Goal: Task Accomplishment & Management: Complete application form

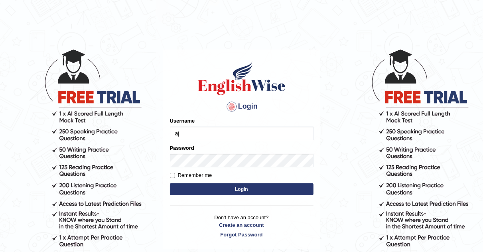
type input "a"
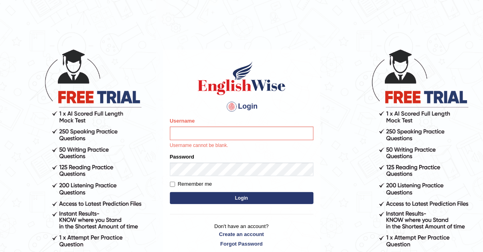
drag, startPoint x: 241, startPoint y: 219, endPoint x: 240, endPoint y: 223, distance: 4.5
click at [240, 223] on p "Don't have an account? Create an account Forgot Password" at bounding box center [242, 234] width 144 height 25
click at [232, 233] on link "Create an account" at bounding box center [242, 234] width 144 height 8
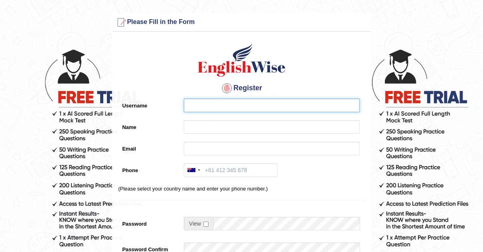
click at [208, 106] on input "Username" at bounding box center [272, 105] width 176 height 14
type input "a"
type input "Ajay"
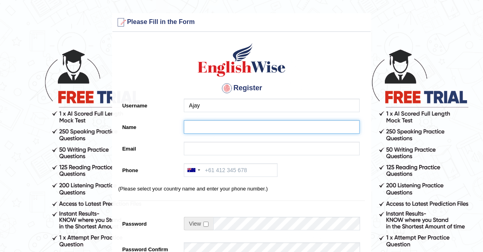
click at [193, 124] on input "Name" at bounding box center [272, 127] width 176 height 14
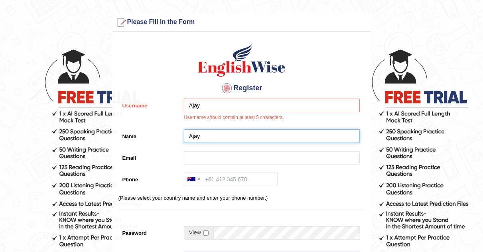
type input "Ajay"
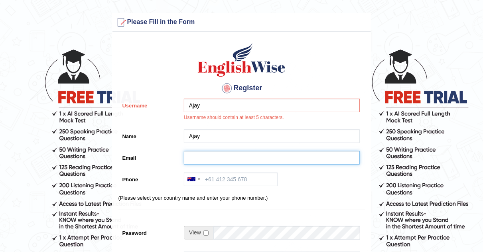
click at [198, 160] on input "Email" at bounding box center [272, 158] width 176 height 14
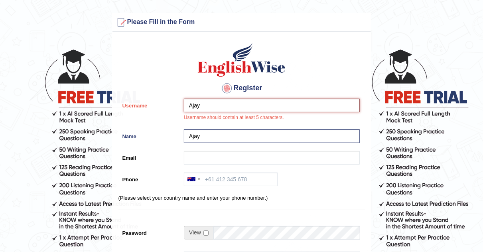
click at [208, 104] on input "Ajay" at bounding box center [272, 105] width 176 height 14
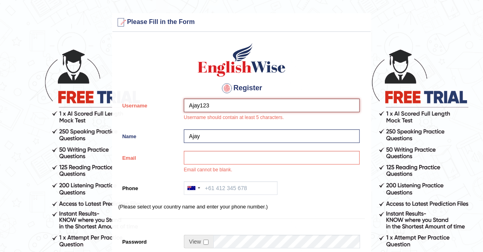
type input "Ajay123"
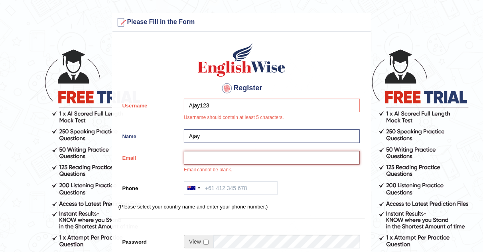
click at [191, 156] on input "Email" at bounding box center [272, 158] width 176 height 14
type input "L"
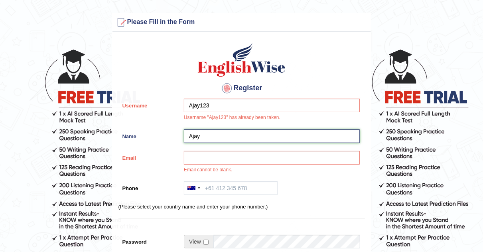
click at [205, 137] on input "Ajay" at bounding box center [272, 136] width 176 height 14
type input "Ajay"
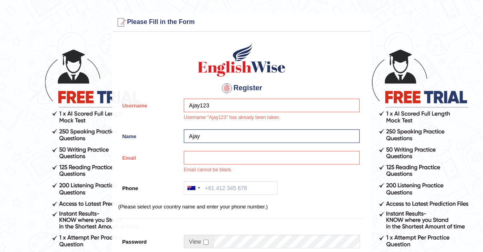
click at [211, 91] on h4 "Register" at bounding box center [241, 88] width 246 height 13
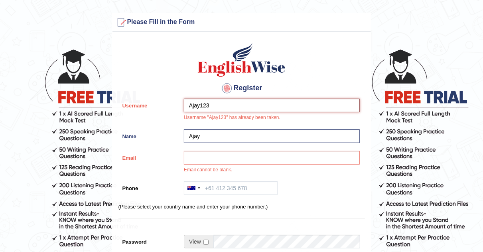
click at [216, 104] on input "Ajay123" at bounding box center [272, 105] width 176 height 14
click at [220, 102] on input "Ajay123" at bounding box center [272, 105] width 176 height 14
type input "A"
type input "AJAYBAHADUR"
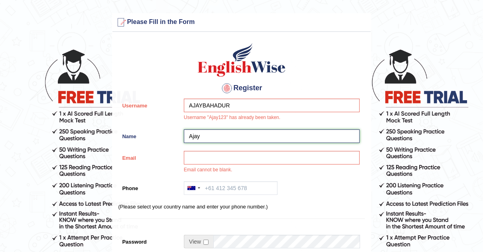
click at [209, 135] on input "Ajay" at bounding box center [272, 136] width 176 height 14
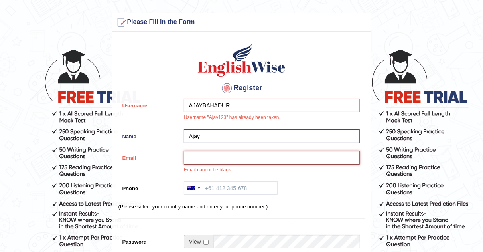
click at [229, 154] on input "Email" at bounding box center [272, 158] width 176 height 14
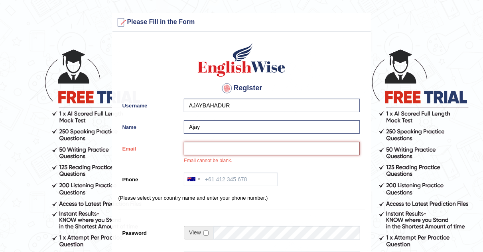
click at [215, 145] on input "Email" at bounding box center [272, 149] width 176 height 14
type input "Lajay2129@gmail.com"
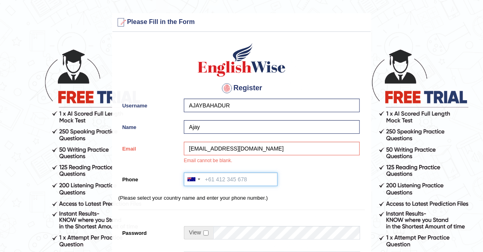
click at [217, 179] on input "Phone" at bounding box center [231, 179] width 94 height 14
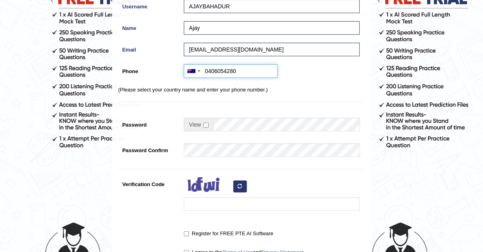
scroll to position [106, 0]
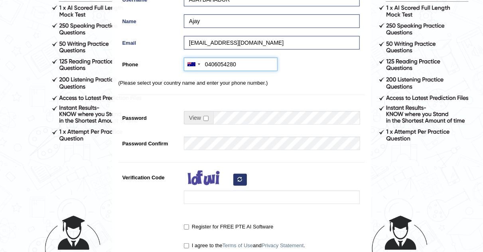
type input "0406054280"
click at [207, 114] on span at bounding box center [199, 118] width 30 height 14
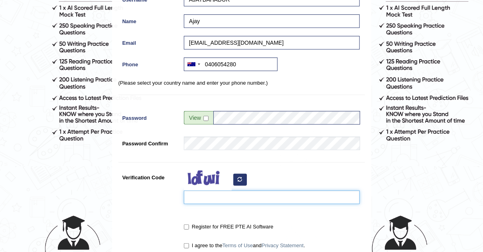
click at [216, 197] on input "Verification Code" at bounding box center [272, 197] width 176 height 14
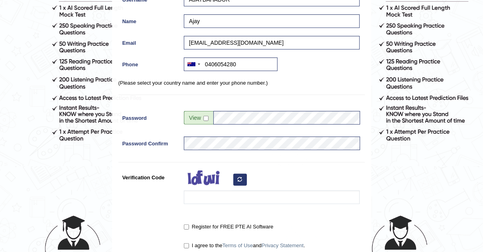
click at [238, 179] on icon "button" at bounding box center [240, 179] width 5 height 5
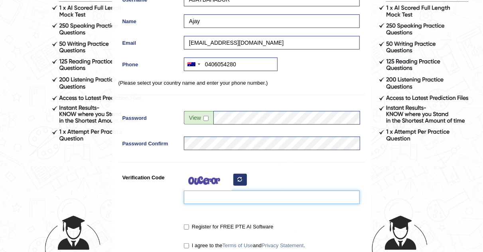
type input "https://pte.englishwise.com.au/index.php?r=signup%2Fcaptcha&v=68a67a969a36a5.64…"
click at [210, 202] on input "https://pte.englishwise.com.au/index.php?r=signup%2Fcaptcha&v=68a67a969a36a5.64…" at bounding box center [272, 197] width 176 height 14
drag, startPoint x: 189, startPoint y: 193, endPoint x: 357, endPoint y: 193, distance: 167.1
click at [357, 193] on input "https://pte.englishwise.com.au/index.php?r=signup%2Fcaptcha&v=68a67a969a36a5.64…" at bounding box center [272, 197] width 176 height 14
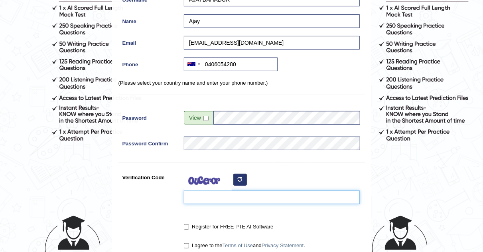
scroll to position [0, 0]
type input "dizezu"
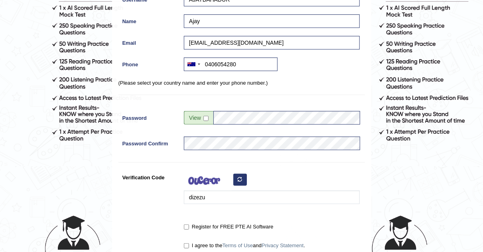
click at [188, 223] on label "Register for FREE PTE AI Software" at bounding box center [228, 227] width 89 height 8
click at [188, 224] on input "Register for FREE PTE AI Software" at bounding box center [186, 226] width 5 height 5
checkbox input "true"
click at [187, 243] on input "I agree to the Terms of Use and Privacy Statement ." at bounding box center [186, 245] width 5 height 5
checkbox input "true"
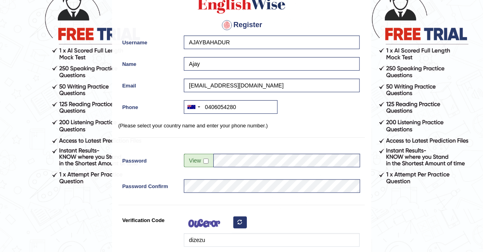
scroll to position [59, 0]
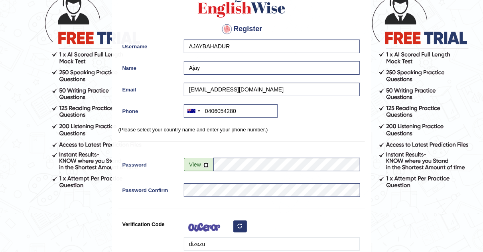
click at [206, 164] on input "checkbox" at bounding box center [205, 164] width 5 height 5
checkbox input "true"
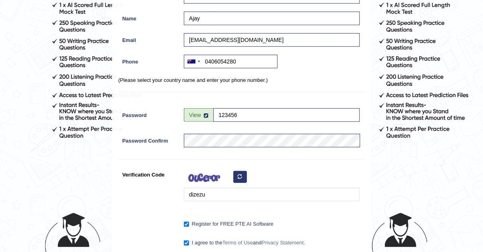
scroll to position [215, 0]
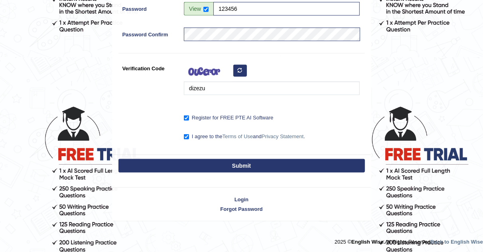
click at [179, 167] on button "Submit" at bounding box center [241, 166] width 246 height 14
type input "+61406054280"
click at [203, 166] on button "Submit" at bounding box center [241, 166] width 246 height 14
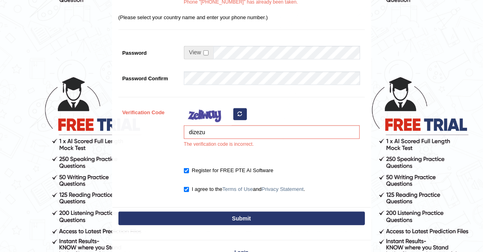
scroll to position [251, 0]
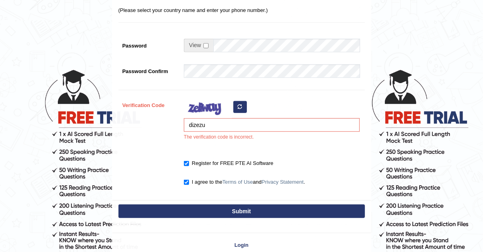
click at [439, 20] on form "Please fix the following errors: Username "AJAYBAHADUR" has already been taken.…" at bounding box center [241, 14] width 481 height 504
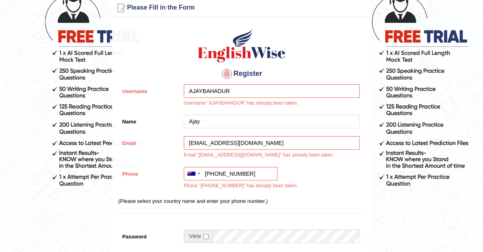
scroll to position [0, 0]
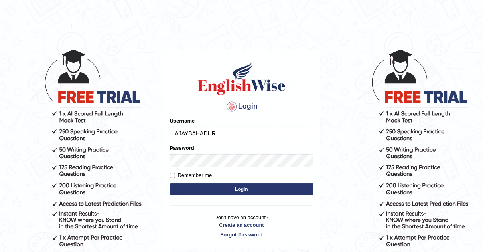
type input "AJAYBAHADUR"
click at [270, 189] on button "Login" at bounding box center [242, 189] width 144 height 12
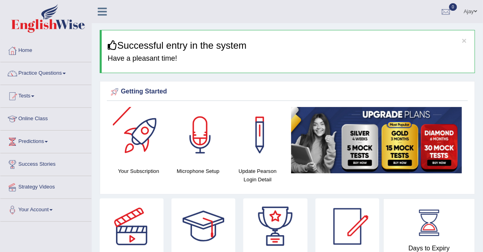
click at [55, 120] on link "Online Class" at bounding box center [45, 118] width 91 height 20
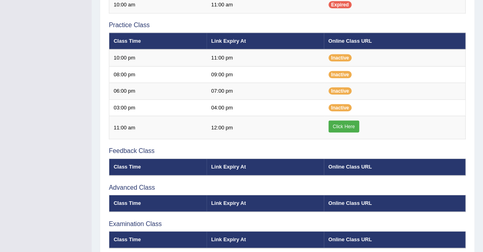
scroll to position [264, 0]
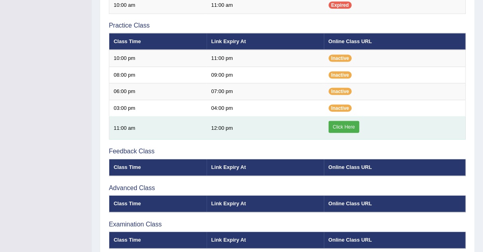
click at [336, 125] on link "Click Here" at bounding box center [344, 127] width 31 height 12
